Goal: Find specific page/section: Find specific page/section

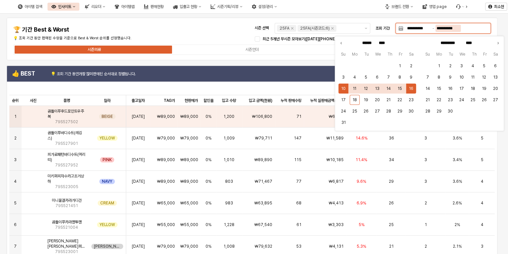
click at [459, 28] on input "**********" at bounding box center [449, 28] width 26 height 7
click at [354, 87] on button "11" at bounding box center [355, 88] width 10 height 10
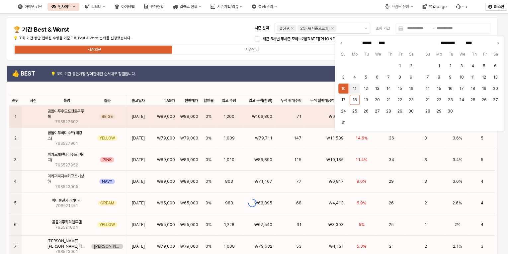
click at [354, 87] on button "11" at bounding box center [355, 88] width 10 height 10
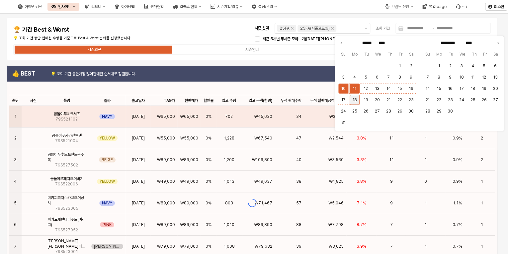
click at [354, 101] on button "18" at bounding box center [355, 100] width 10 height 10
click at [354, 98] on button "18" at bounding box center [355, 100] width 10 height 10
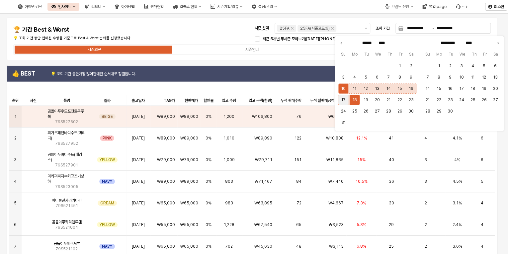
click at [347, 99] on button "17" at bounding box center [344, 100] width 10 height 10
type input "**********"
click at [342, 98] on button "17" at bounding box center [344, 100] width 10 height 10
click at [312, 53] on div "시즌의류 시즌언더 시즌용품" at bounding box center [252, 49] width 478 height 11
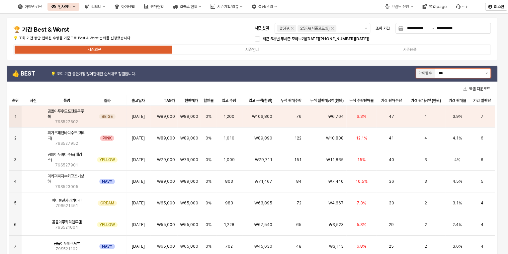
click at [488, 74] on button "제안 사항 표시" at bounding box center [487, 72] width 8 height 9
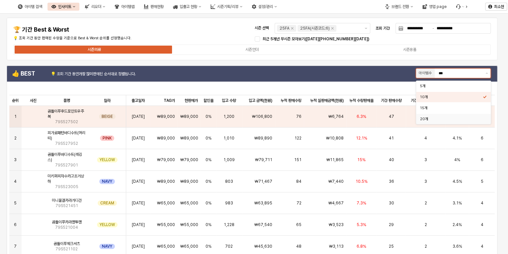
click at [446, 119] on div "20개" at bounding box center [451, 118] width 63 height 5
type input "***"
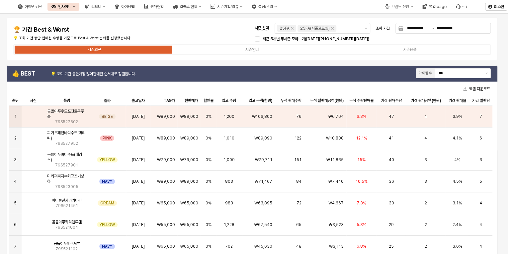
click at [375, 86] on div "엑셀 다운로드" at bounding box center [252, 89] width 486 height 12
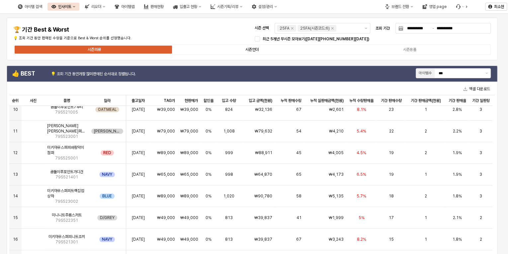
click at [290, 51] on label "시즌언더" at bounding box center [252, 50] width 158 height 6
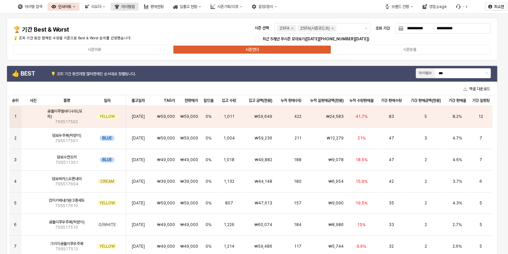
click at [139, 5] on button "아이템맵" at bounding box center [125, 7] width 28 height 8
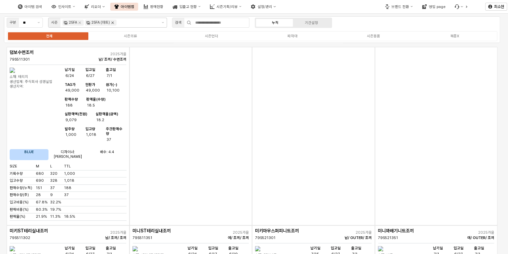
click at [111, 21] on icon "Remove 25FA (마트)" at bounding box center [112, 22] width 5 height 5
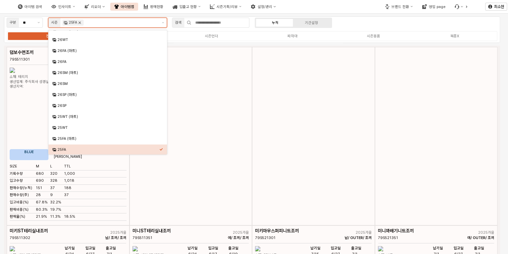
click at [80, 22] on icon "Remove 25FA" at bounding box center [80, 23] width 2 height 2
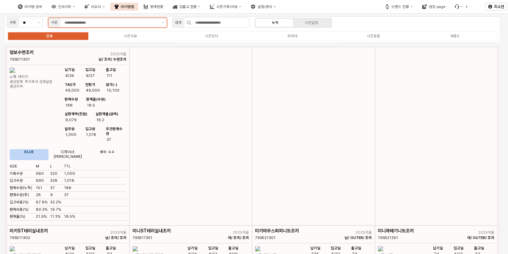
click at [102, 22] on input "App Frame" at bounding box center [110, 23] width 93 height 6
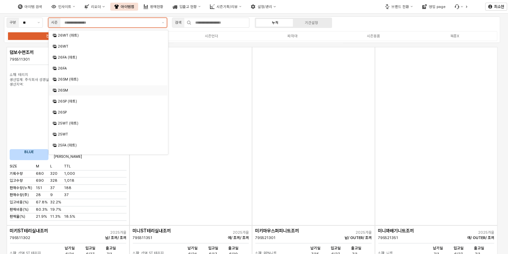
scroll to position [27, 0]
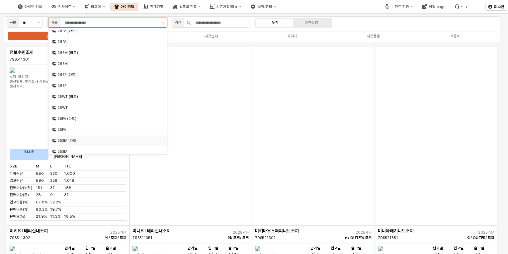
click at [72, 139] on div "25SM (마트)" at bounding box center [108, 140] width 102 height 5
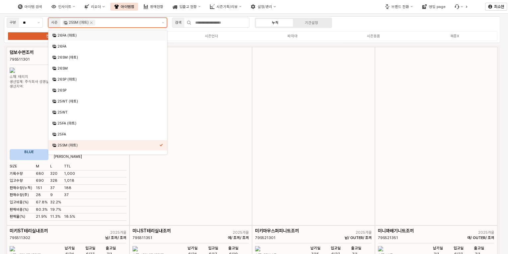
click at [105, 20] on input "App Frame" at bounding box center [127, 23] width 60 height 6
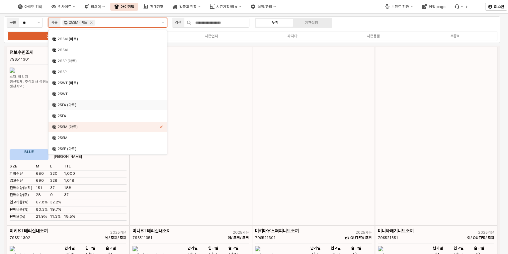
scroll to position [49, 0]
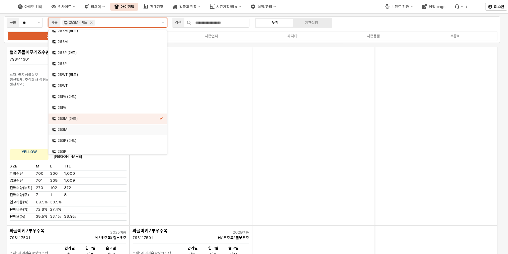
click at [68, 126] on div "25SM" at bounding box center [106, 129] width 107 height 6
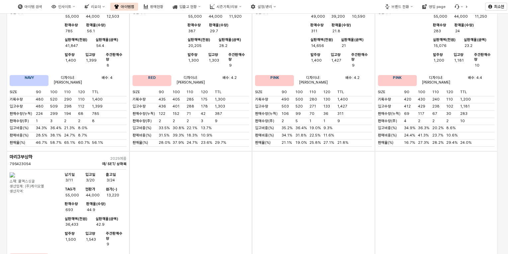
scroll to position [6832, 0]
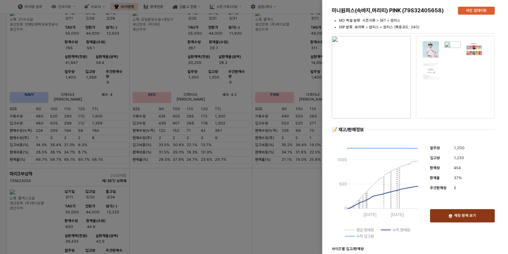
click at [461, 216] on p "매장 판매 보기" at bounding box center [466, 215] width 22 height 5
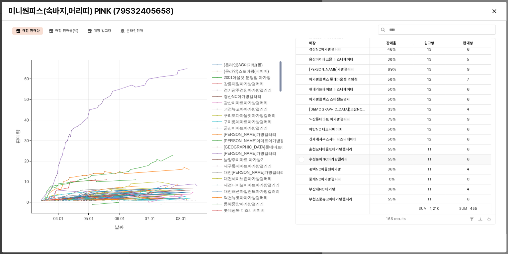
scroll to position [0, 0]
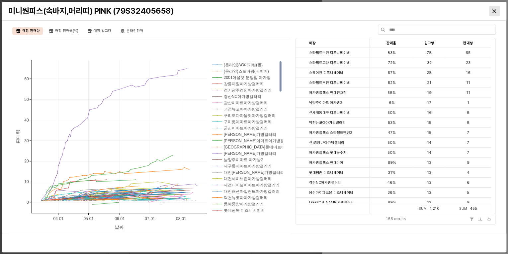
click at [493, 11] on icon "Close" at bounding box center [495, 11] width 4 height 4
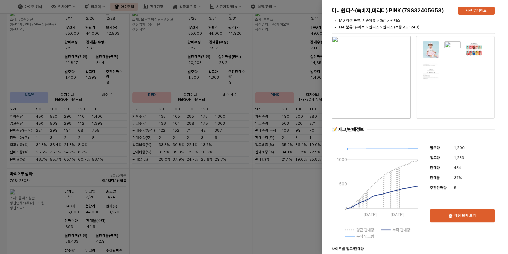
click at [251, 105] on div at bounding box center [254, 127] width 508 height 254
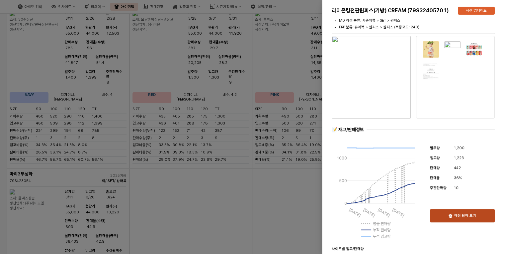
click at [478, 211] on div "매장 판매 보기" at bounding box center [462, 215] width 59 height 13
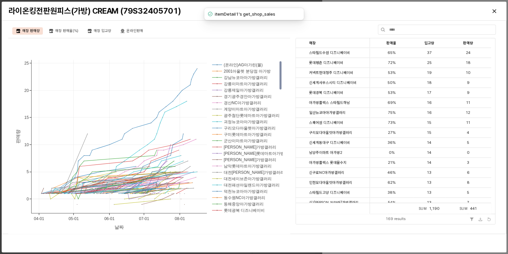
click at [310, 28] on div "매장 판매량 매장 판매율(%) 매장 입고량 온라인판매 [PHONE_NUMBER] [PHONE_NUMBER] [PHONE_NUMBER] 20 2…" at bounding box center [254, 129] width 497 height 213
click at [495, 11] on icon "Close" at bounding box center [495, 11] width 4 height 4
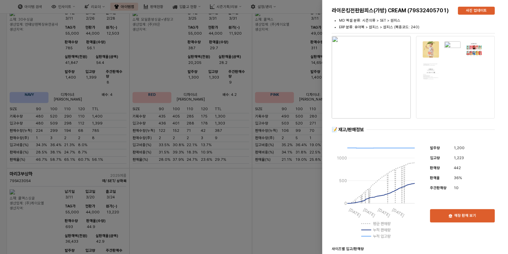
click at [312, 85] on div at bounding box center [254, 127] width 508 height 254
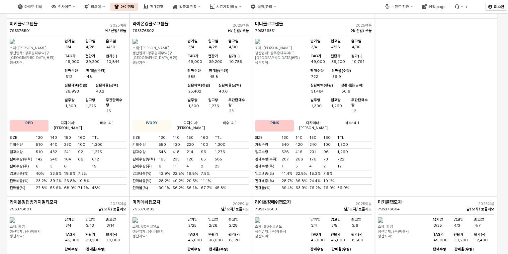
scroll to position [10025, 0]
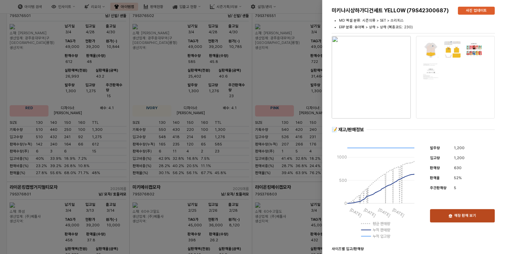
click at [454, 212] on div "매장 판매 보기" at bounding box center [462, 215] width 59 height 13
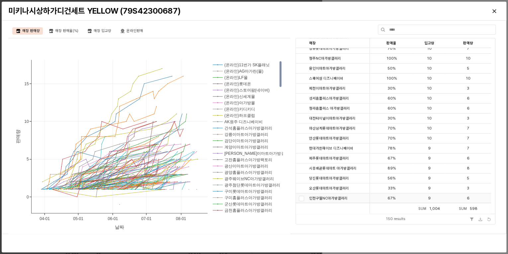
scroll to position [239, 0]
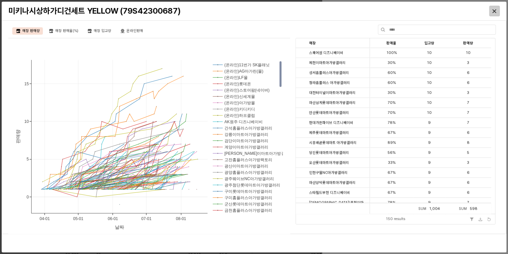
click at [496, 10] on icon "Close" at bounding box center [495, 11] width 4 height 4
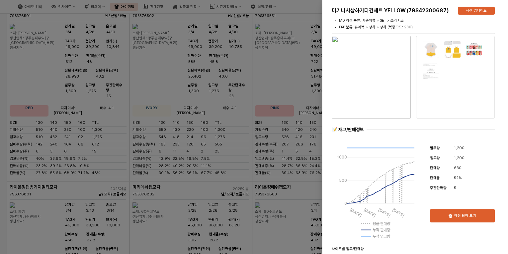
click at [496, 10] on div at bounding box center [254, 127] width 508 height 254
click at [232, 130] on div at bounding box center [254, 127] width 508 height 254
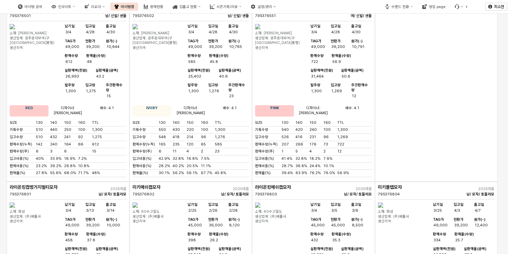
drag, startPoint x: 87, startPoint y: 220, endPoint x: 29, endPoint y: 220, distance: 58.5
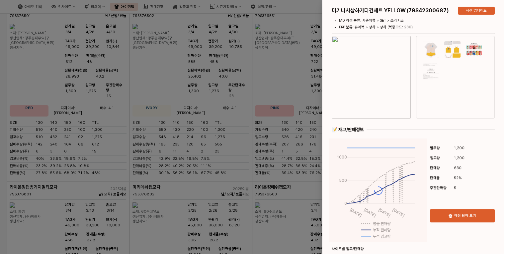
click at [171, 220] on div at bounding box center [254, 127] width 508 height 254
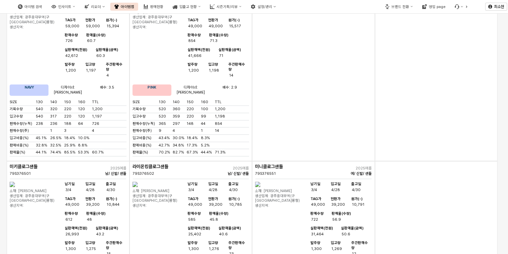
scroll to position [9866, 0]
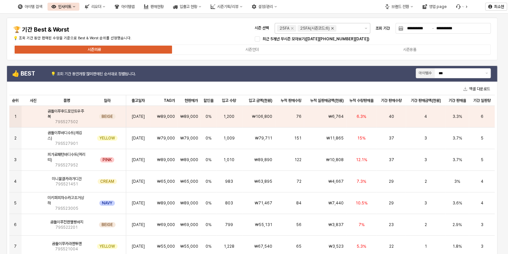
click at [333, 27] on icon "Remove 25FA(시즌코드:6)" at bounding box center [332, 28] width 5 height 5
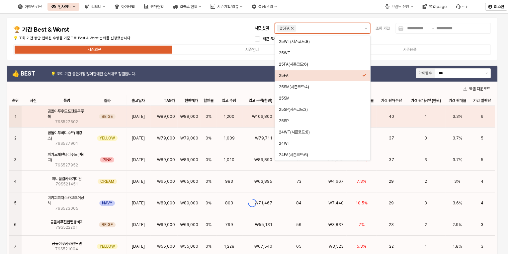
click at [293, 29] on icon "Remove 25FA" at bounding box center [292, 28] width 5 height 5
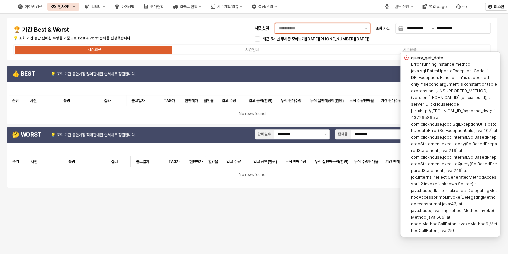
click at [298, 30] on input "시즌 선택" at bounding box center [320, 28] width 82 height 7
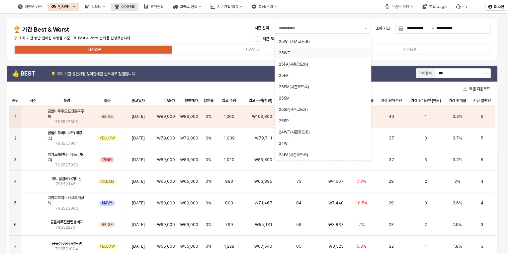
click at [135, 6] on div "아이템맵" at bounding box center [127, 6] width 13 height 5
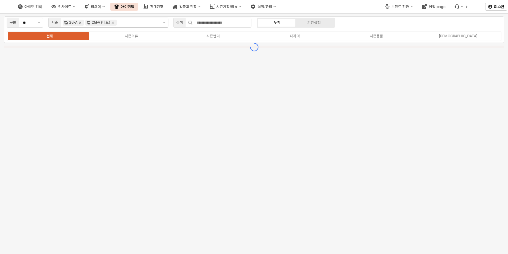
click at [81, 22] on icon "Remove 25FA" at bounding box center [79, 22] width 5 height 5
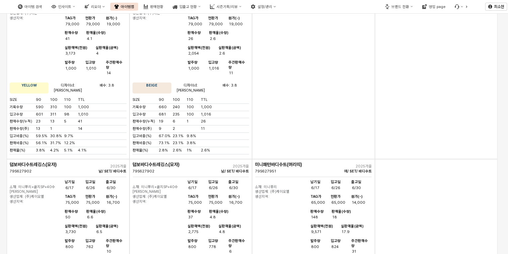
scroll to position [984, 0]
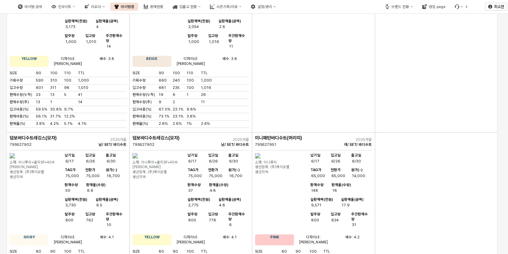
click at [261, 153] on img "App Frame" at bounding box center [257, 155] width 5 height 5
